Goal: Task Accomplishment & Management: Use online tool/utility

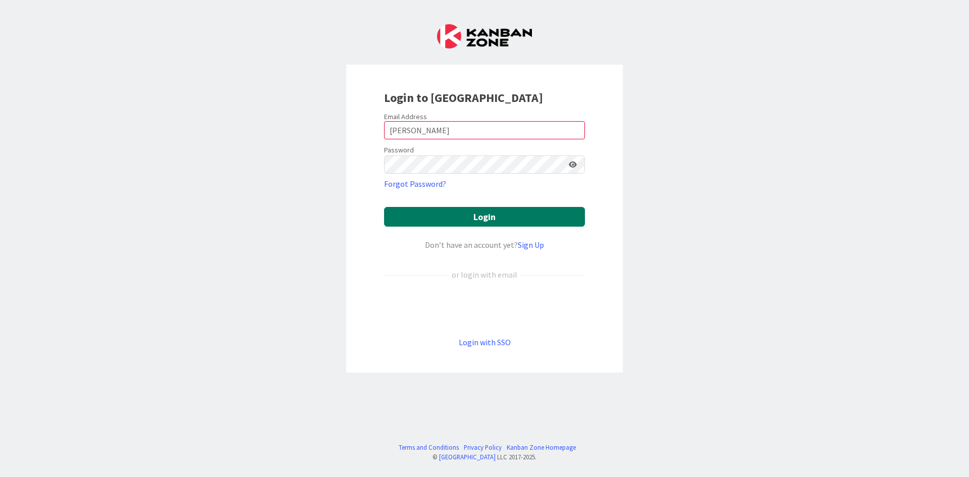
click at [504, 222] on button "Login" at bounding box center [484, 217] width 201 height 20
click at [465, 124] on input "[PERSON_NAME]" at bounding box center [484, 130] width 201 height 18
click at [652, 120] on div "Login to [GEOGRAPHIC_DATA] Email Address [PERSON_NAME] Password Forgot Password…" at bounding box center [484, 238] width 969 height 477
click at [441, 132] on input "[PERSON_NAME]" at bounding box center [484, 130] width 201 height 18
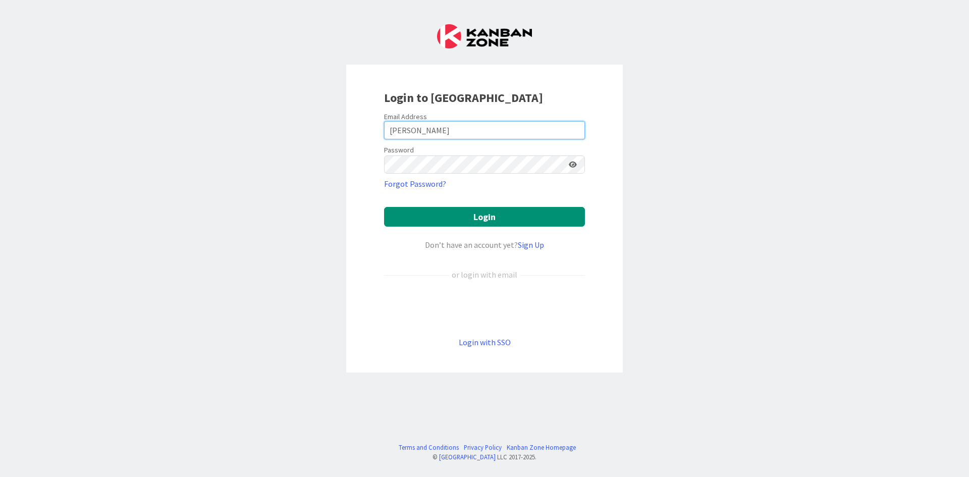
click at [441, 132] on input "[PERSON_NAME]" at bounding box center [484, 130] width 201 height 18
type input "[EMAIL_ADDRESS][DOMAIN_NAME]"
click at [657, 175] on div "Login to [GEOGRAPHIC_DATA] Email Address [EMAIL_ADDRESS][DOMAIN_NAME] Password …" at bounding box center [484, 238] width 969 height 477
click at [572, 162] on icon at bounding box center [573, 164] width 8 height 7
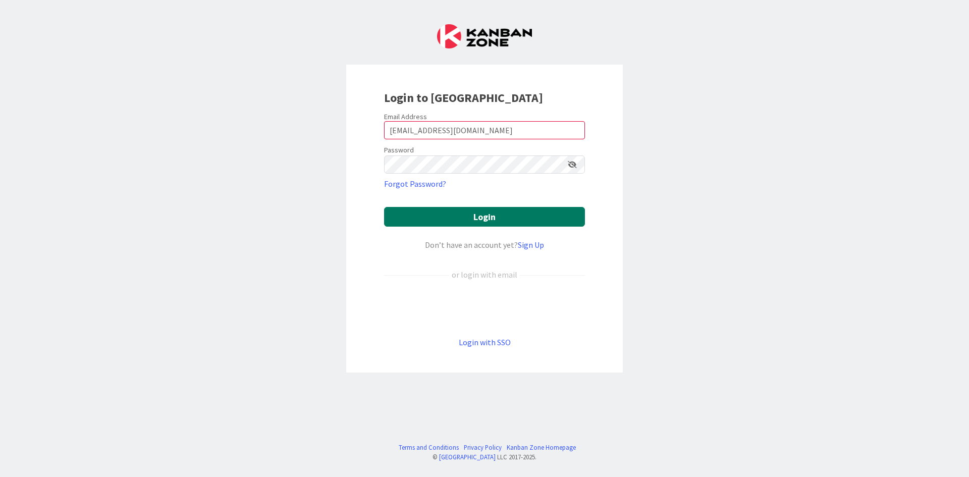
click at [520, 220] on button "Login" at bounding box center [484, 217] width 201 height 20
